Goal: Information Seeking & Learning: Learn about a topic

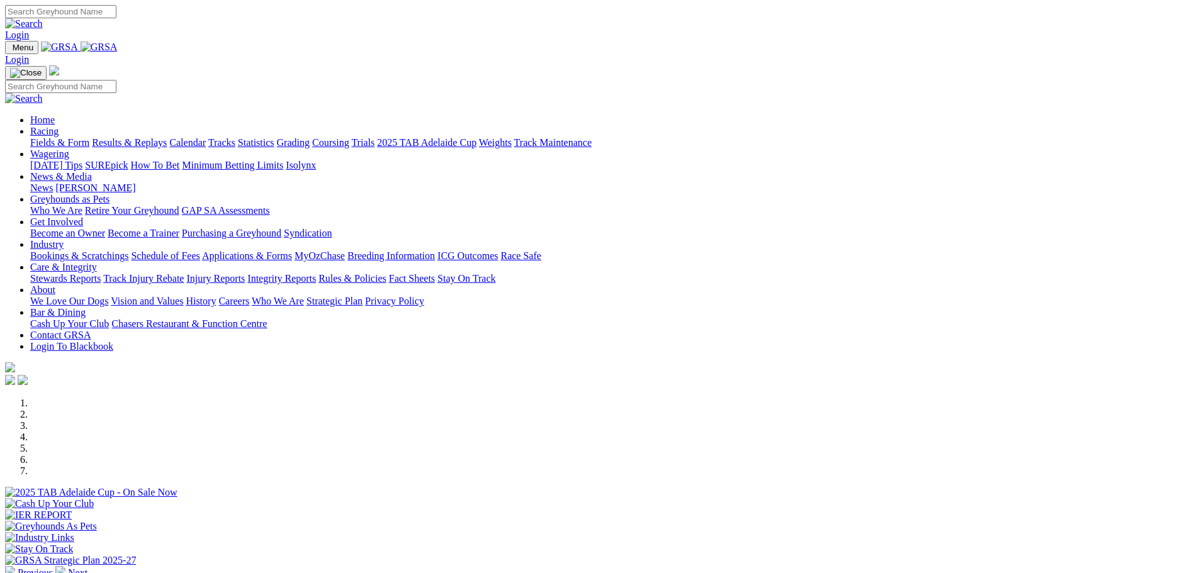
scroll to position [252, 0]
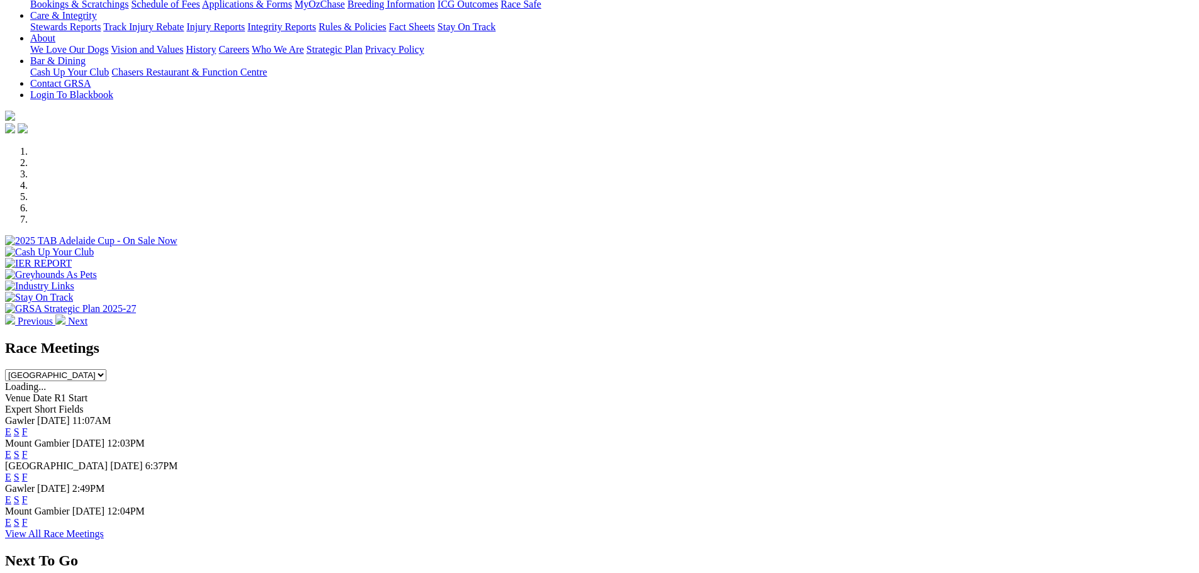
click at [28, 472] on link "F" at bounding box center [25, 477] width 6 height 11
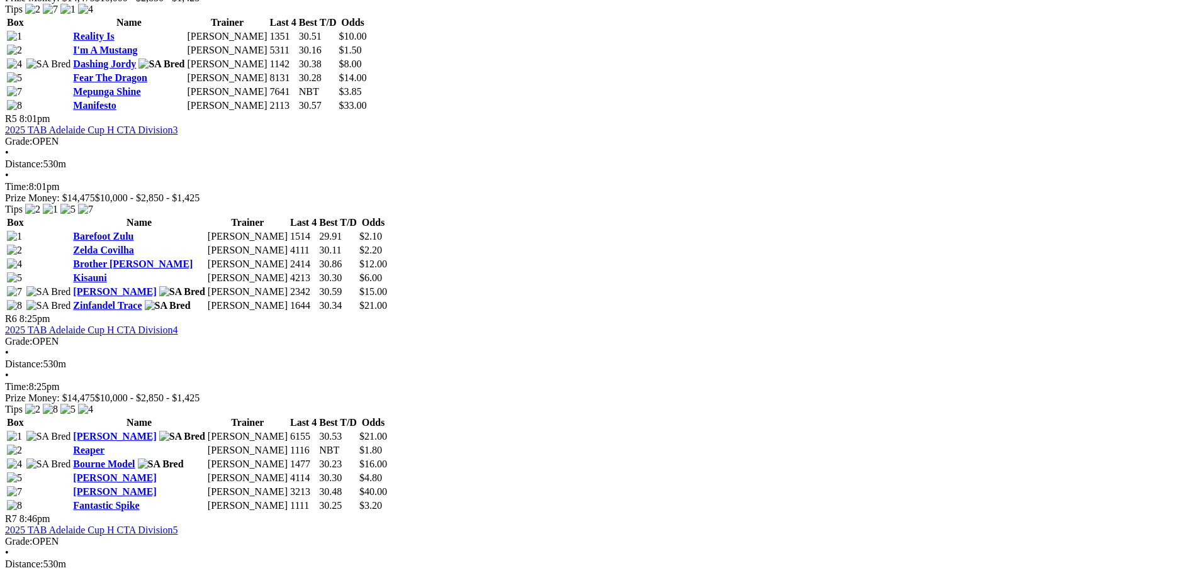
scroll to position [1385, 0]
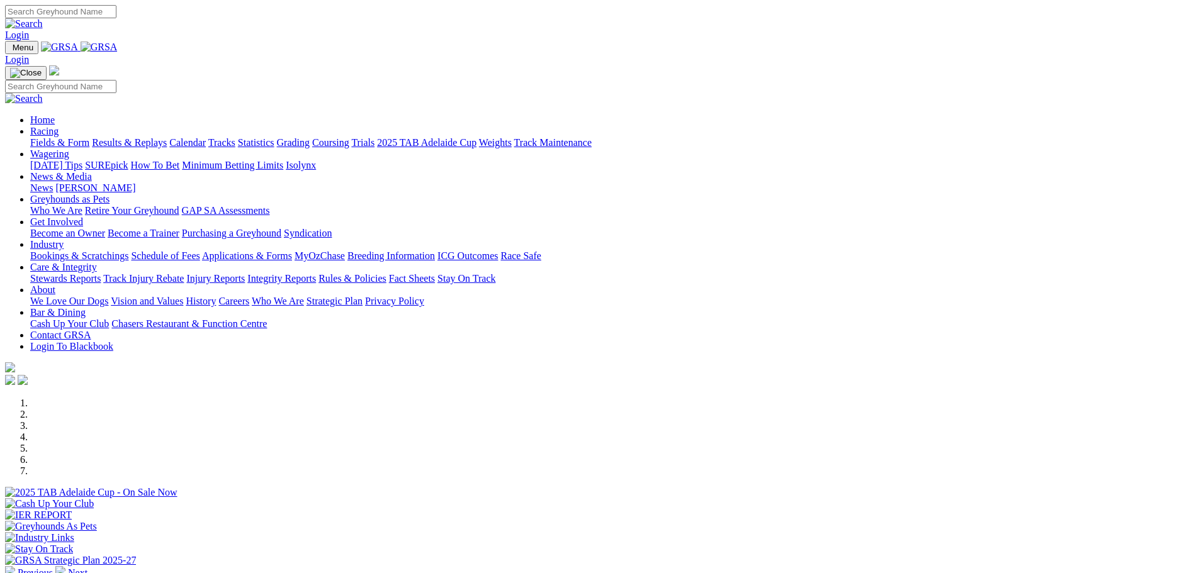
scroll to position [252, 0]
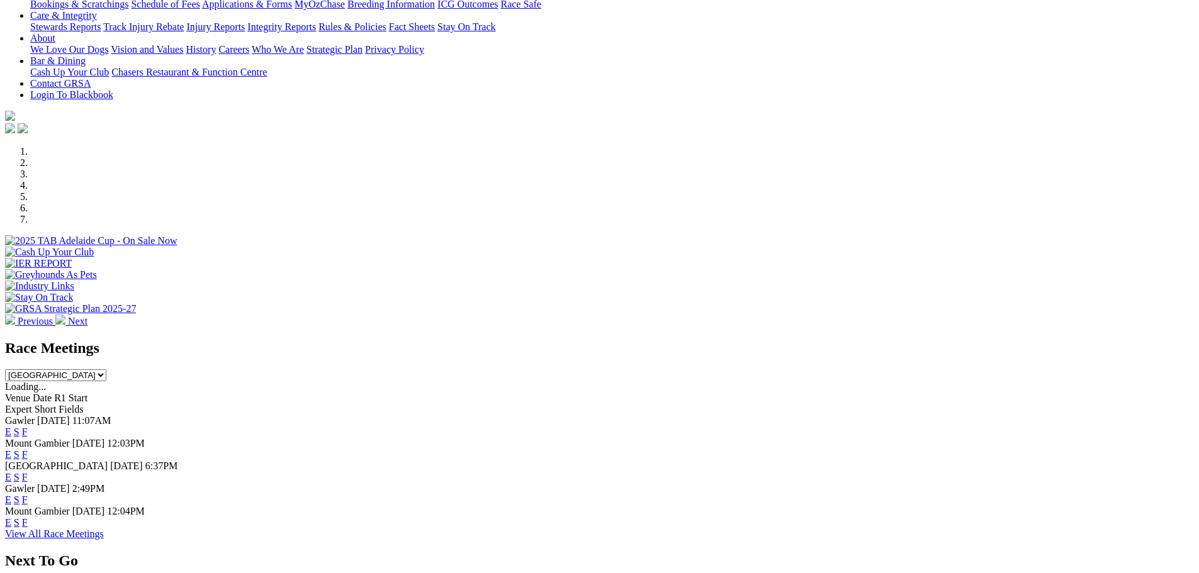
click at [28, 495] on link "F" at bounding box center [25, 500] width 6 height 11
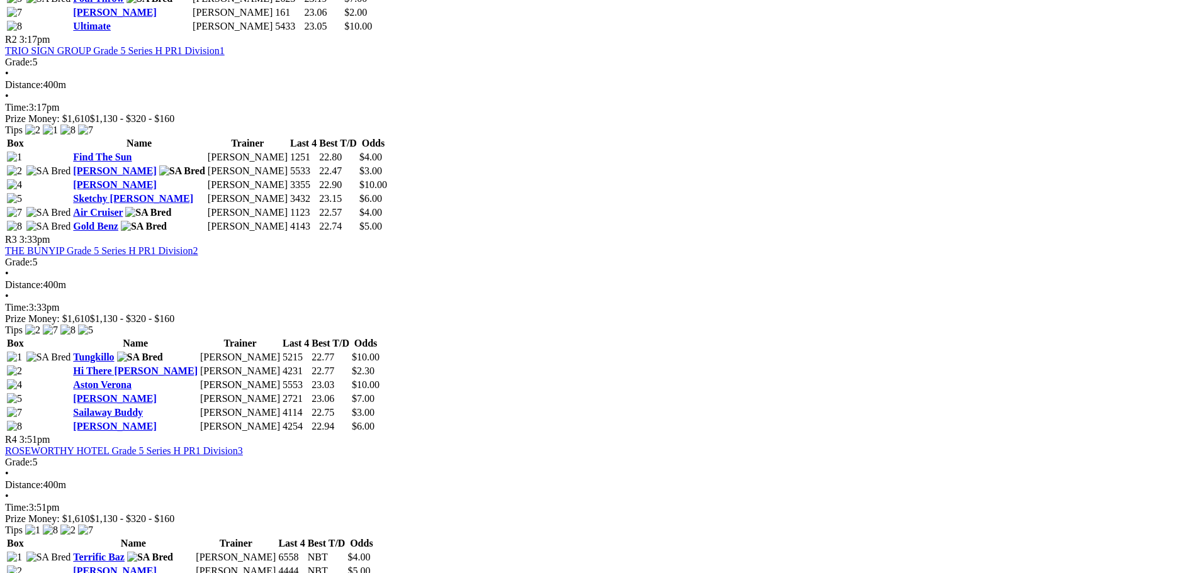
scroll to position [818, 0]
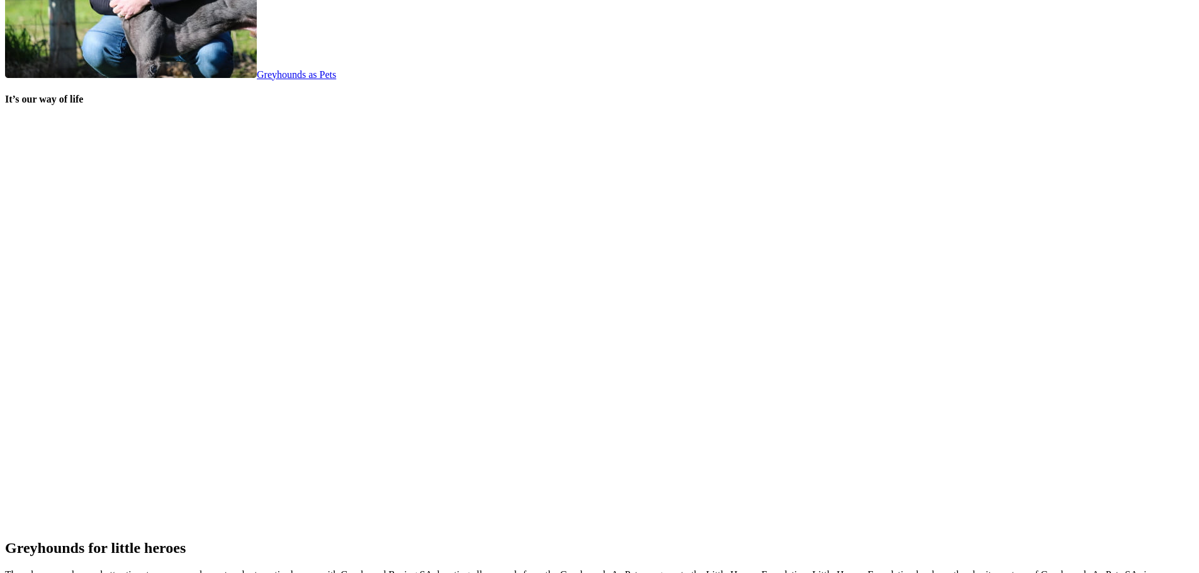
scroll to position [2607, 0]
